Goal: Obtain resource: Obtain resource

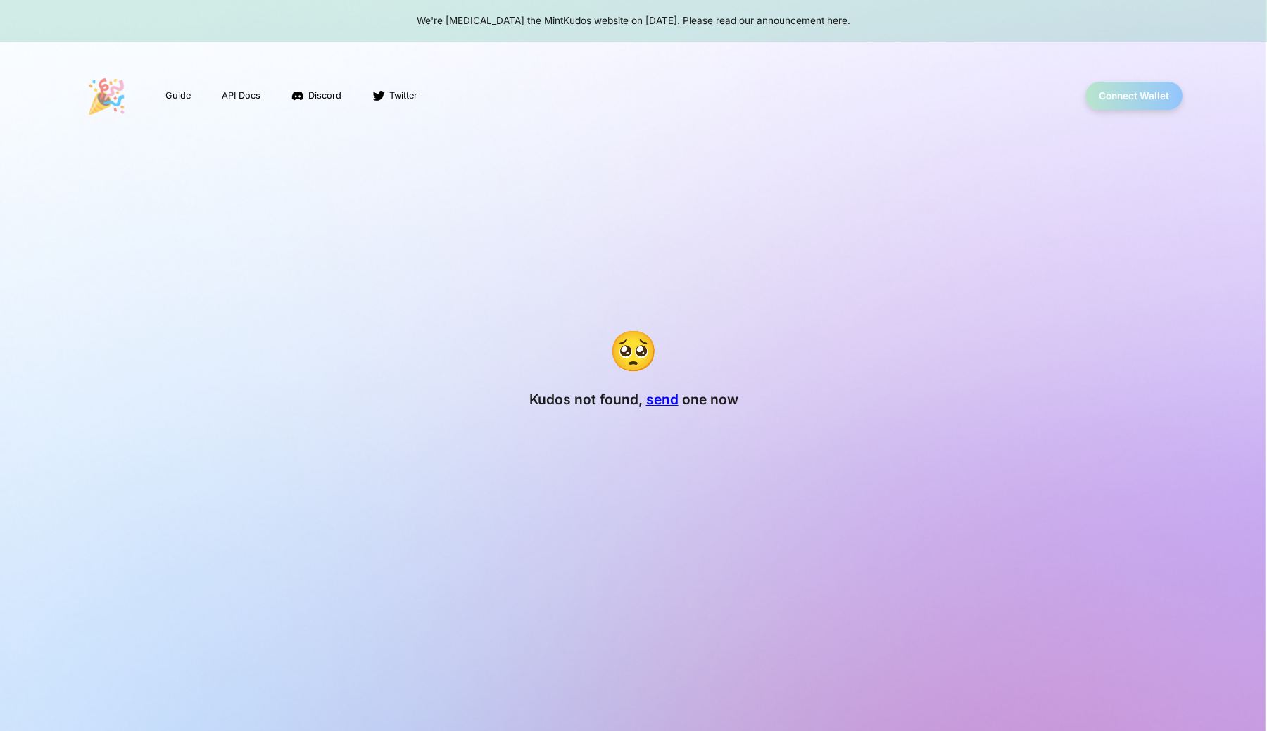
click at [108, 100] on p "🎉" at bounding box center [107, 96] width 42 height 50
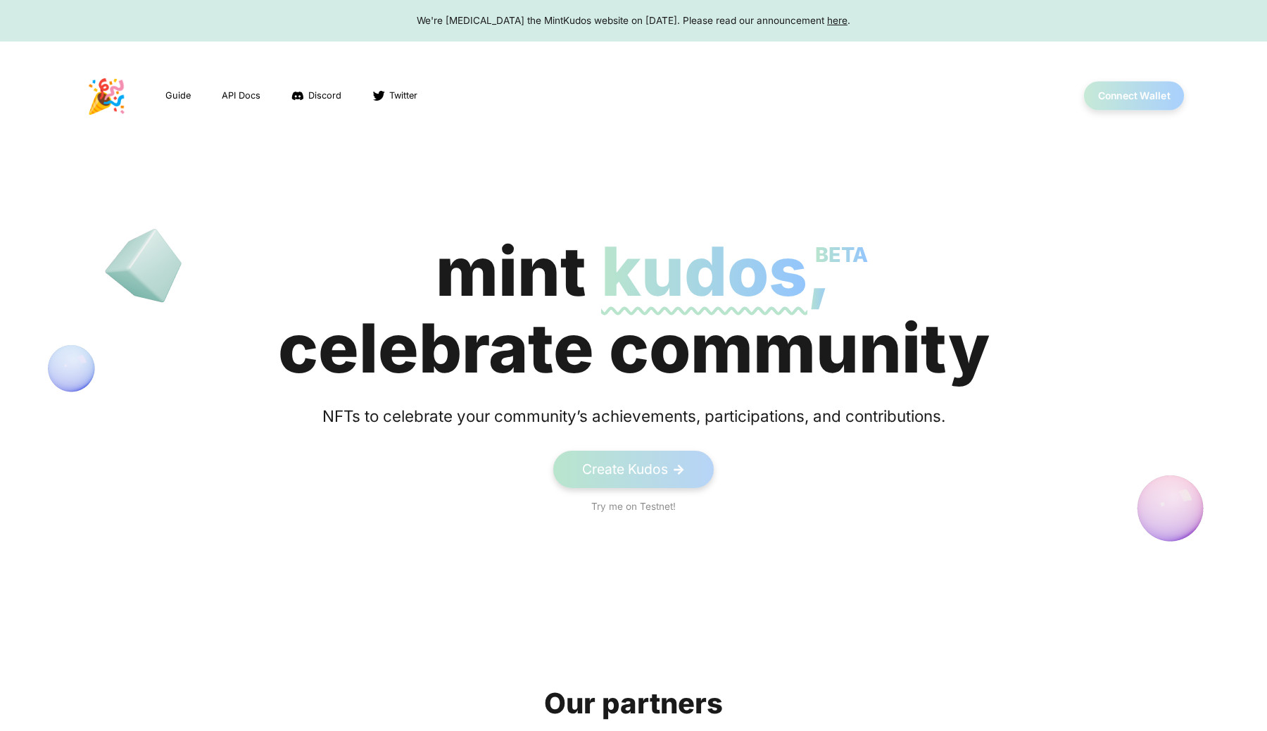
click at [1120, 88] on button "Connect Wallet" at bounding box center [1134, 96] width 101 height 29
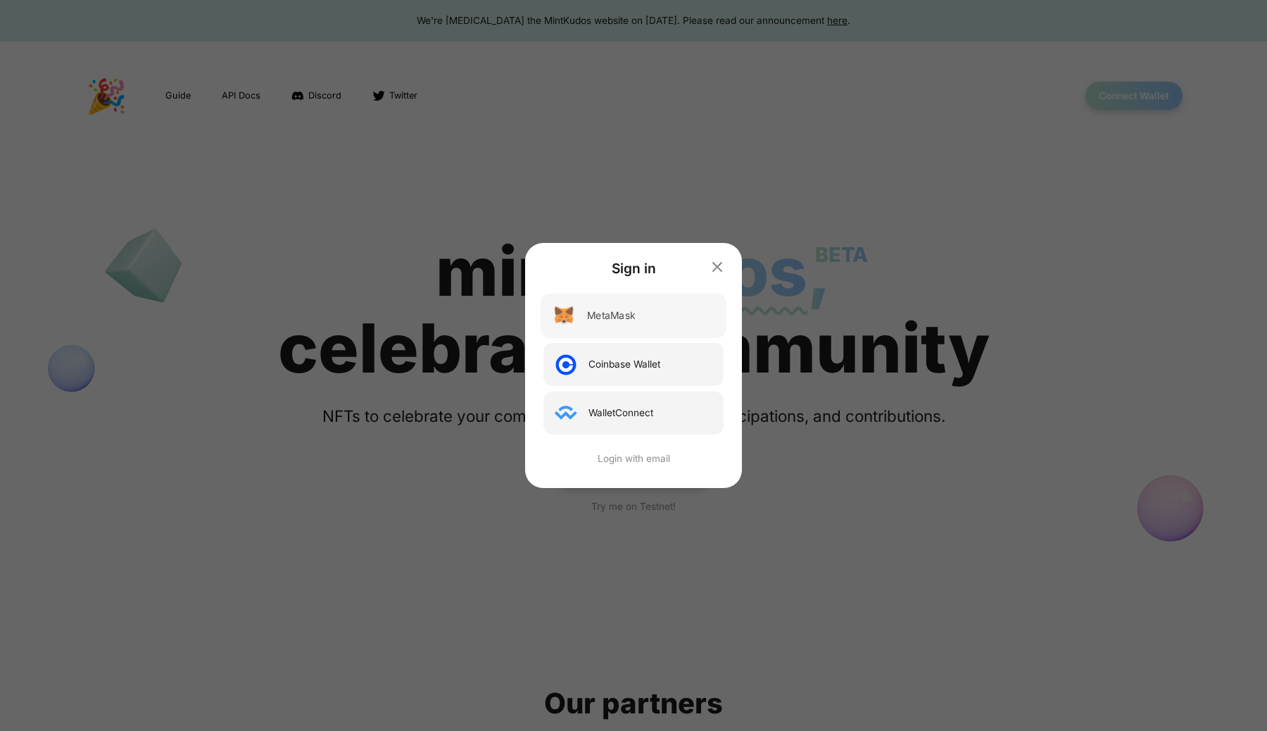
click at [627, 312] on div "MetaMask" at bounding box center [611, 315] width 48 height 15
click at [615, 313] on div "MetaMask" at bounding box center [611, 315] width 48 height 15
click at [729, 263] on div "Sign in MetaMask Coinbase Wallet WalletConnect Login with email" at bounding box center [633, 365] width 216 height 245
click at [716, 268] on icon "button" at bounding box center [717, 267] width 8 height 8
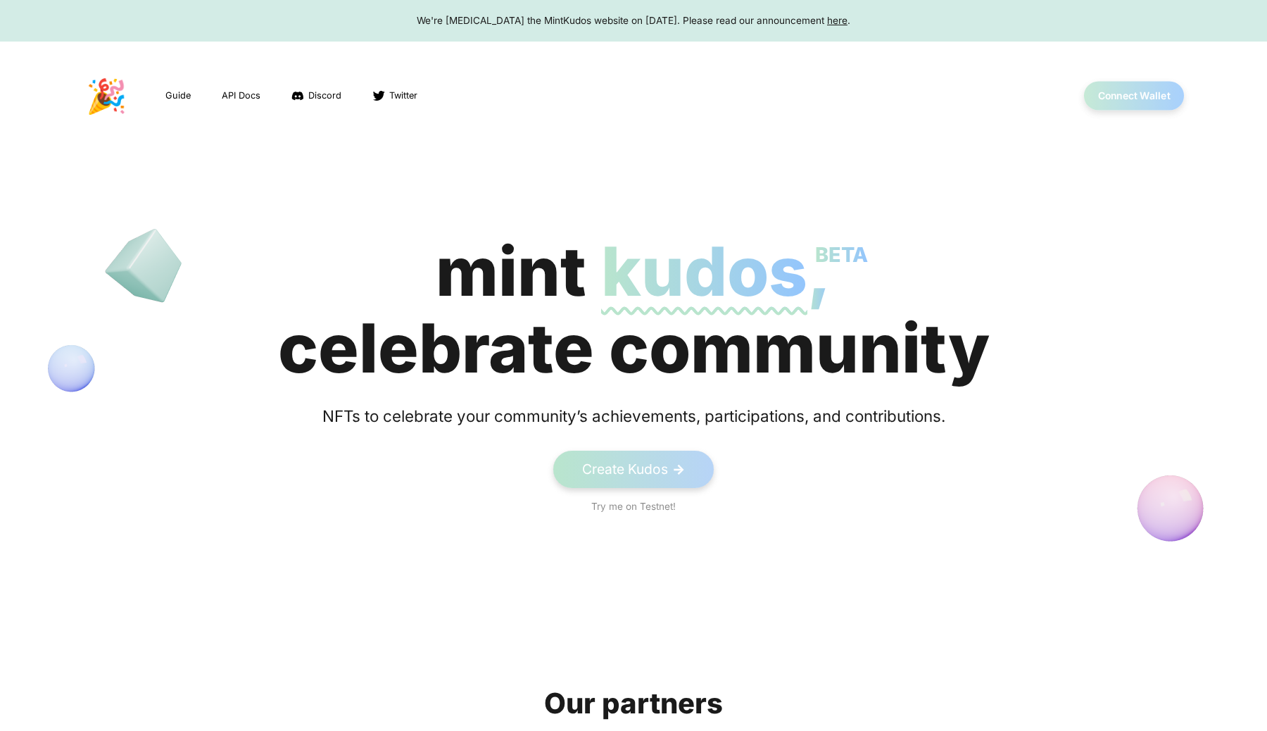
click at [1124, 97] on button "Connect Wallet" at bounding box center [1134, 96] width 101 height 29
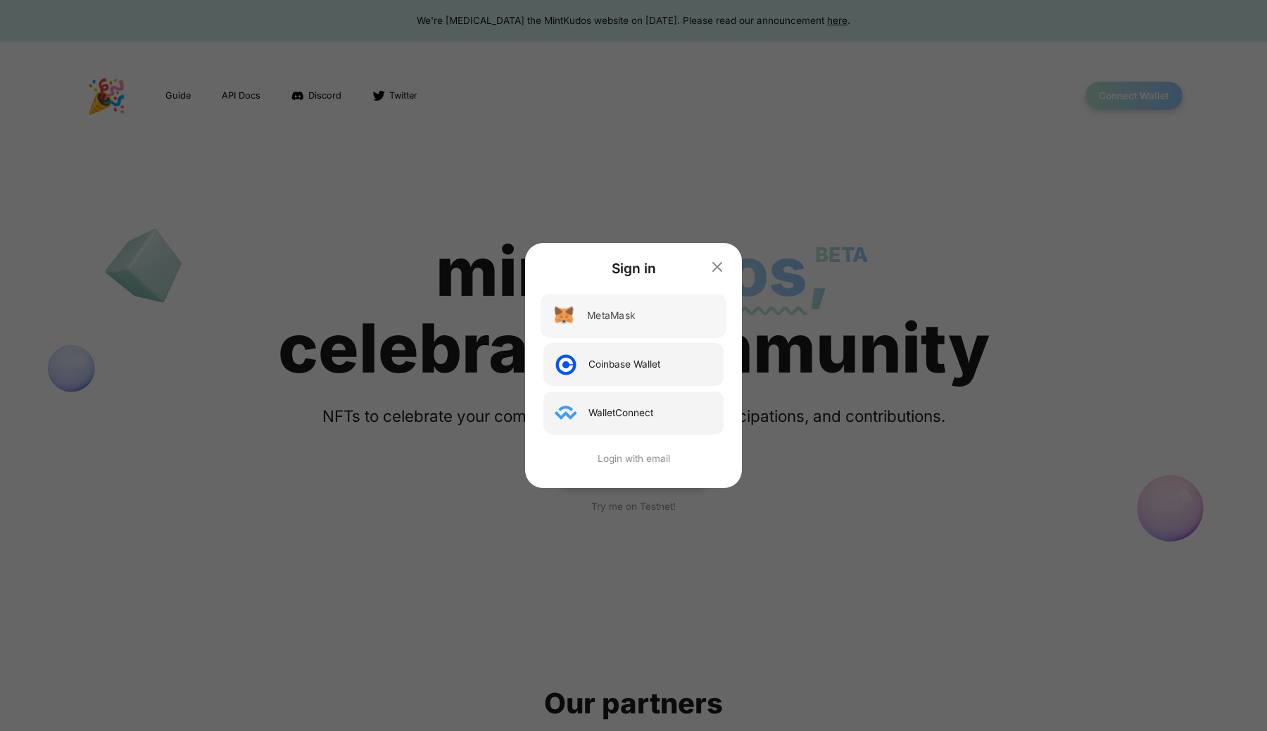
click at [603, 329] on div "MetaMask" at bounding box center [634, 316] width 186 height 44
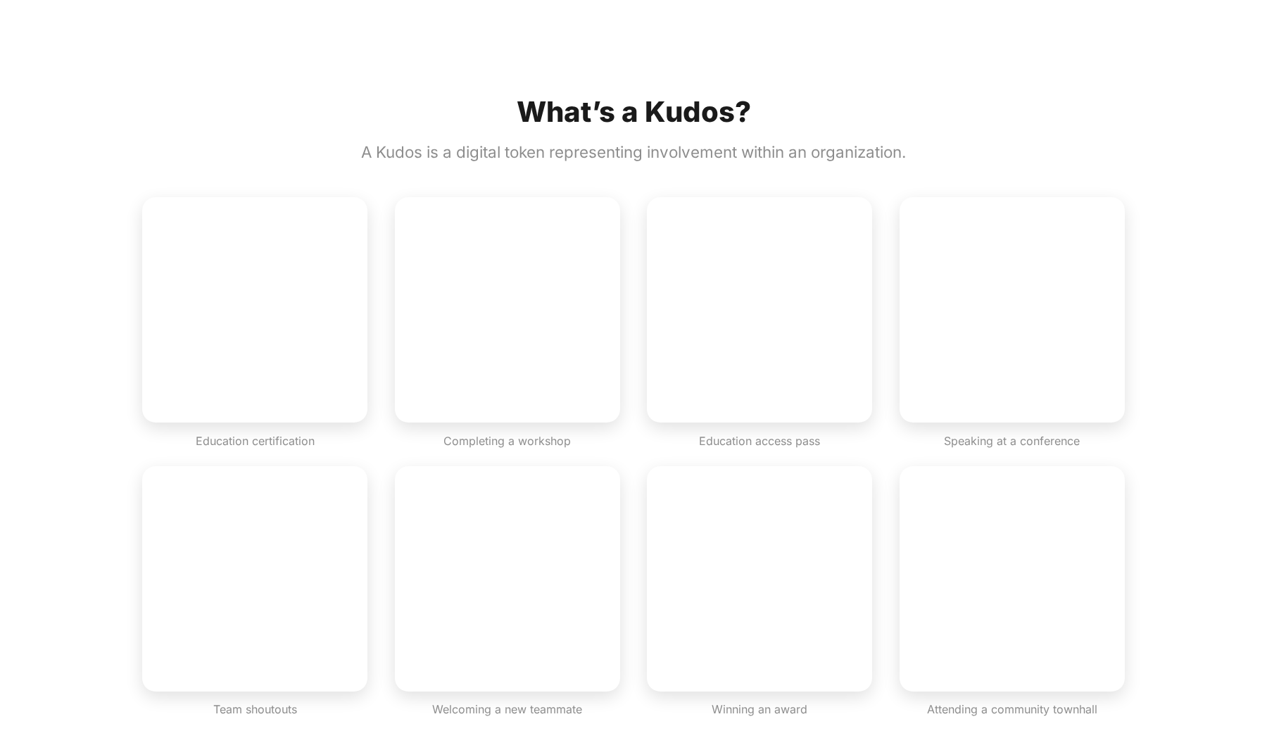
scroll to position [862, 0]
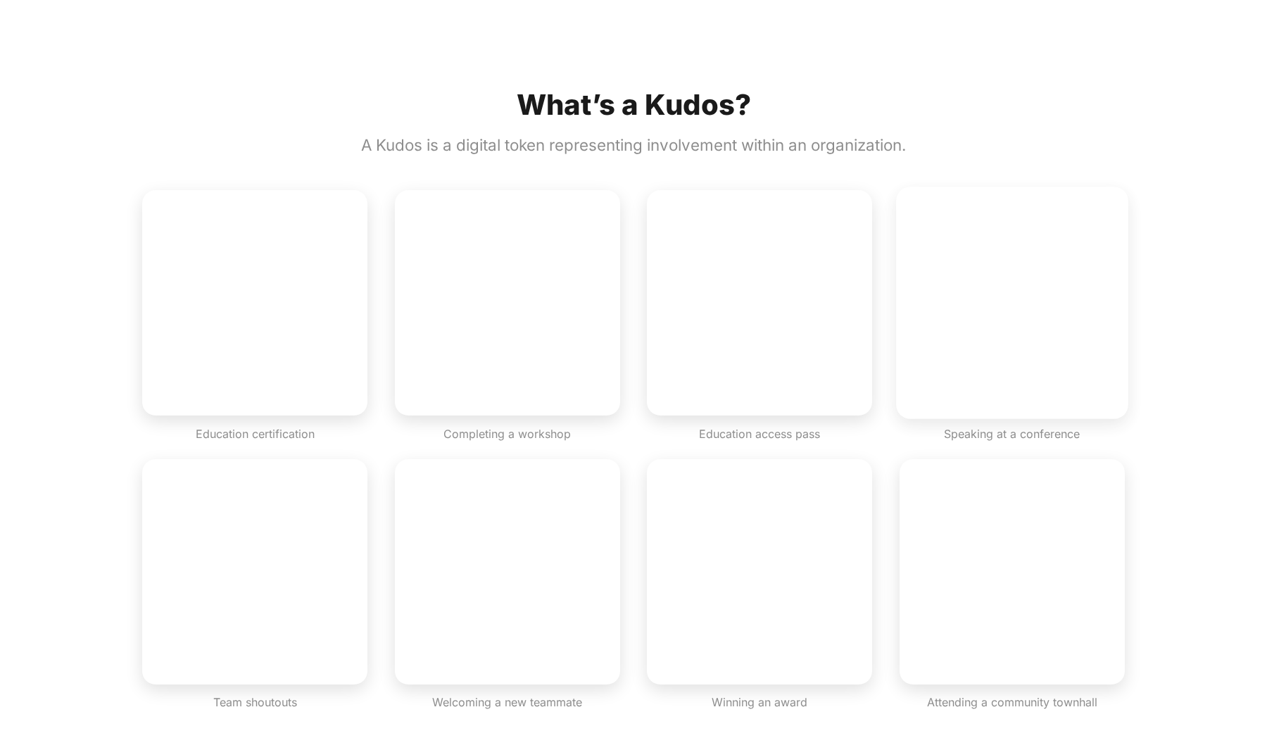
click at [1038, 346] on video "button" at bounding box center [1012, 303] width 232 height 232
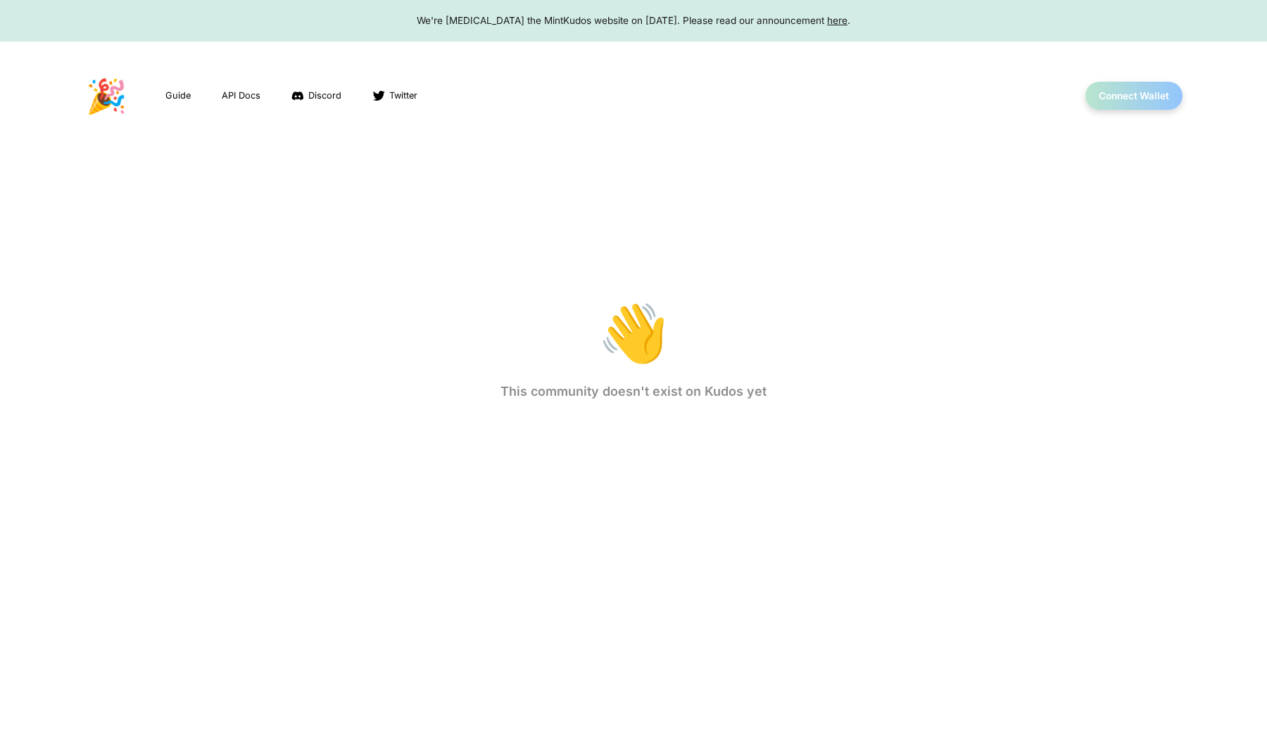
click at [1121, 96] on body "We're sunsetting the MintKudos website on August 5th, 2023. Please read our ann…" at bounding box center [633, 365] width 1267 height 731
click at [867, 76] on body "We're sunsetting the MintKudos website on August 5th, 2023. Please read our ann…" at bounding box center [633, 365] width 1267 height 731
